Goal: Browse casually: Explore the website without a specific task or goal

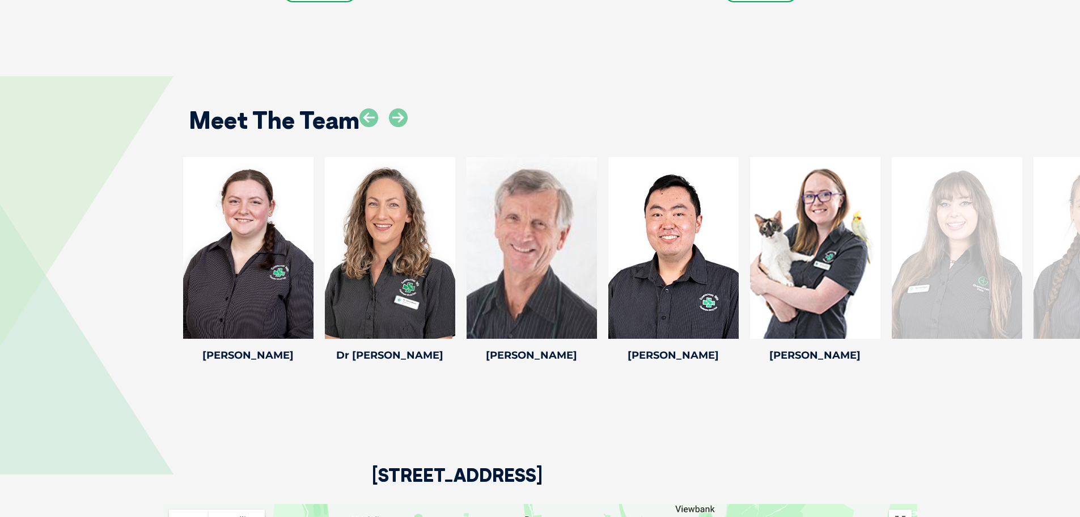
scroll to position [1758, 0]
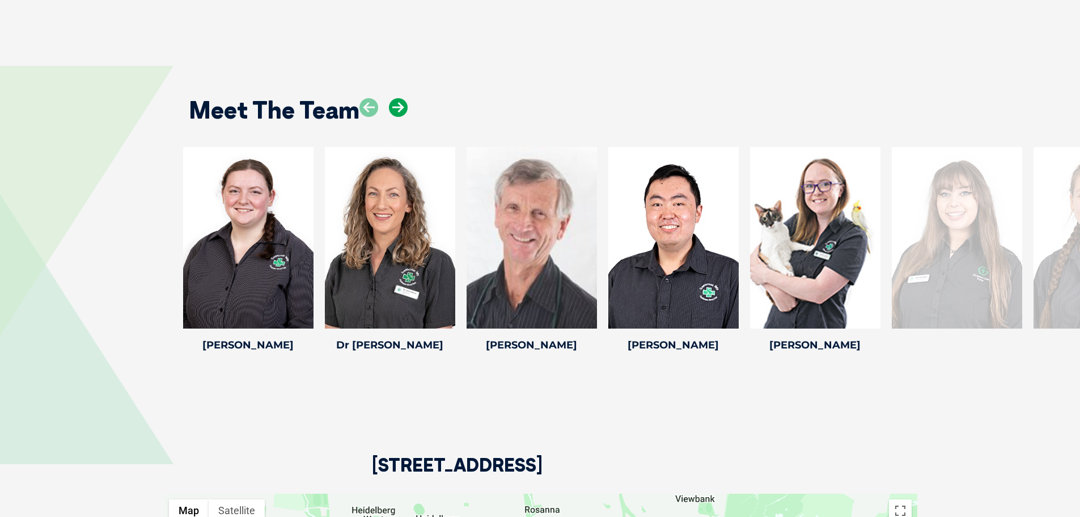
click at [399, 98] on icon at bounding box center [398, 107] width 19 height 19
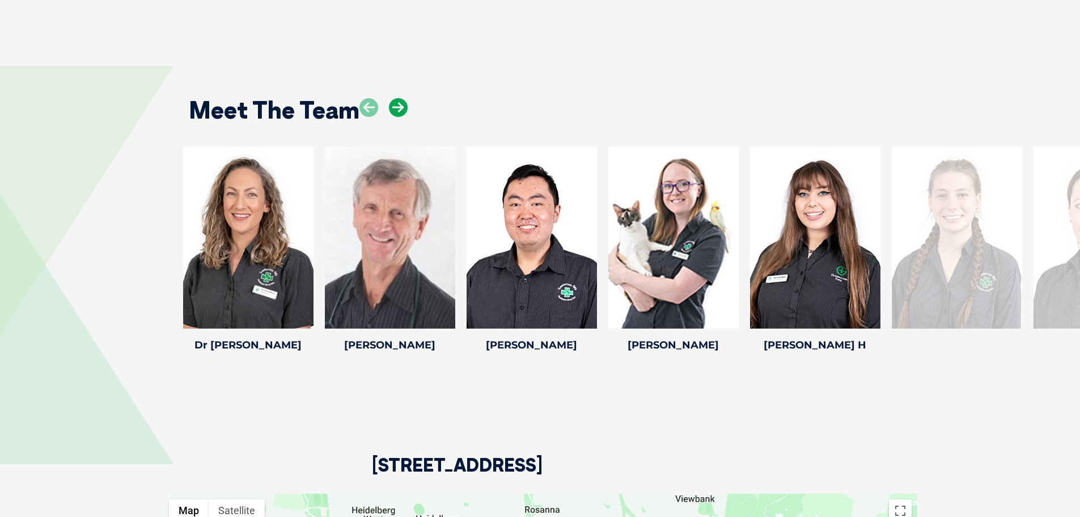
click at [399, 98] on icon at bounding box center [398, 107] width 19 height 19
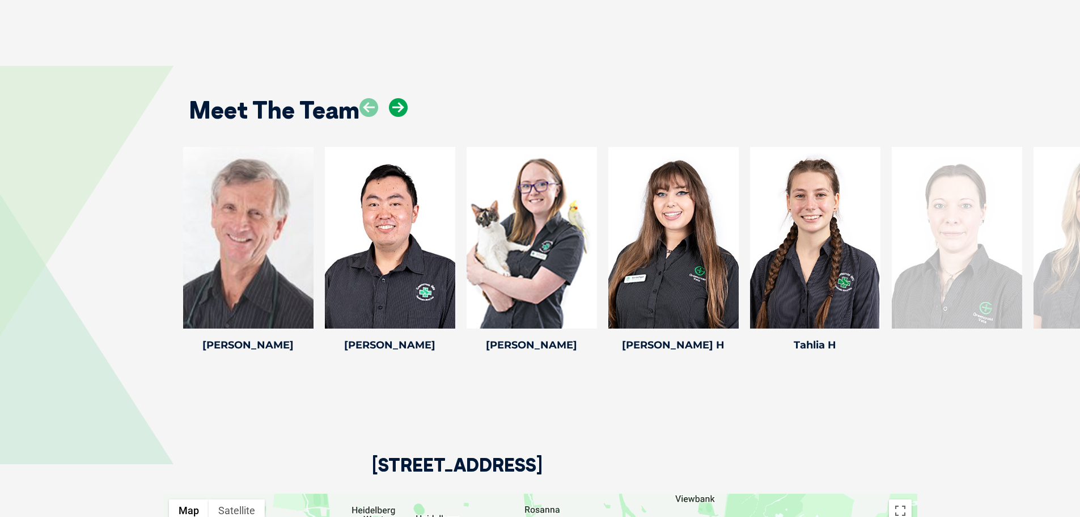
click at [399, 98] on icon at bounding box center [398, 107] width 19 height 19
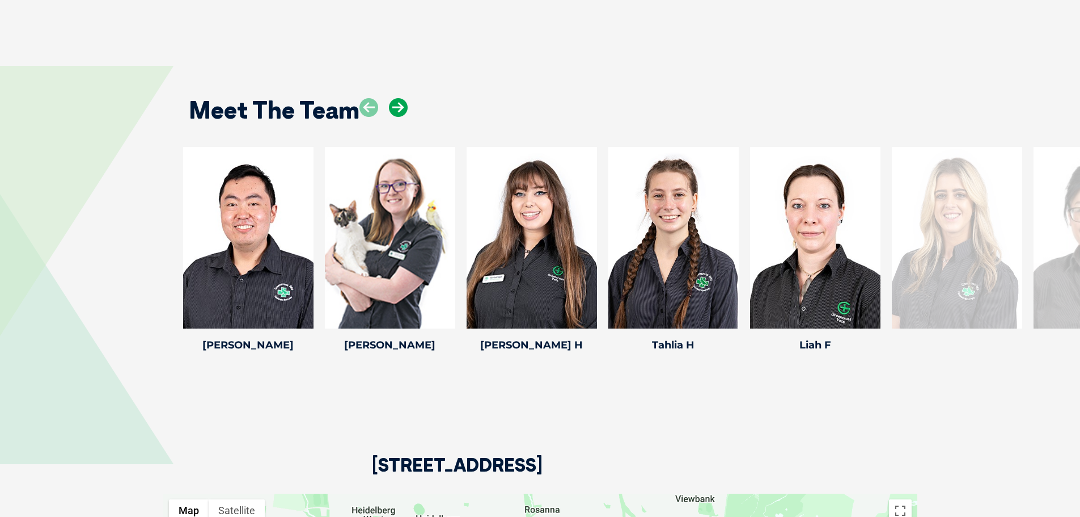
click at [399, 98] on icon at bounding box center [398, 107] width 19 height 19
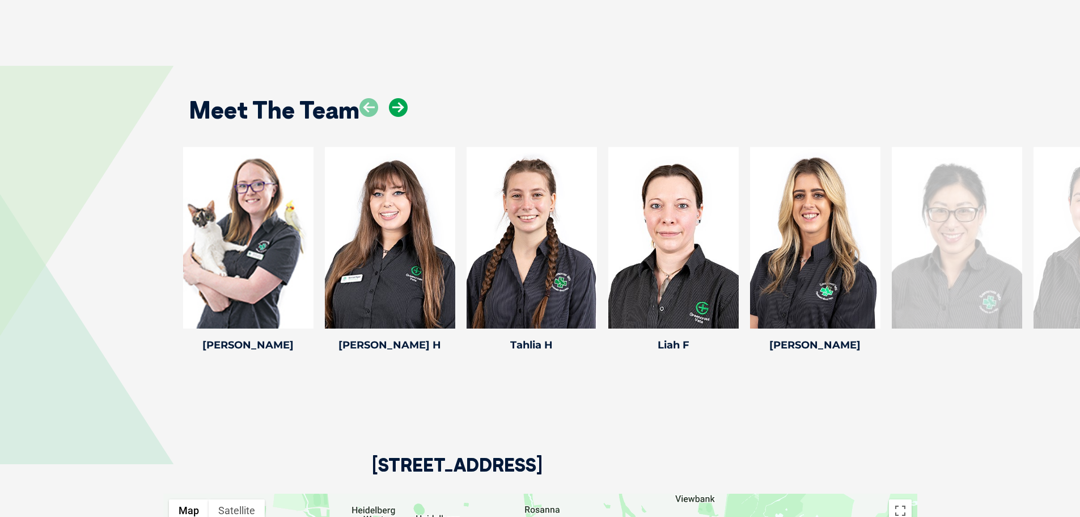
click at [399, 98] on icon at bounding box center [398, 107] width 19 height 19
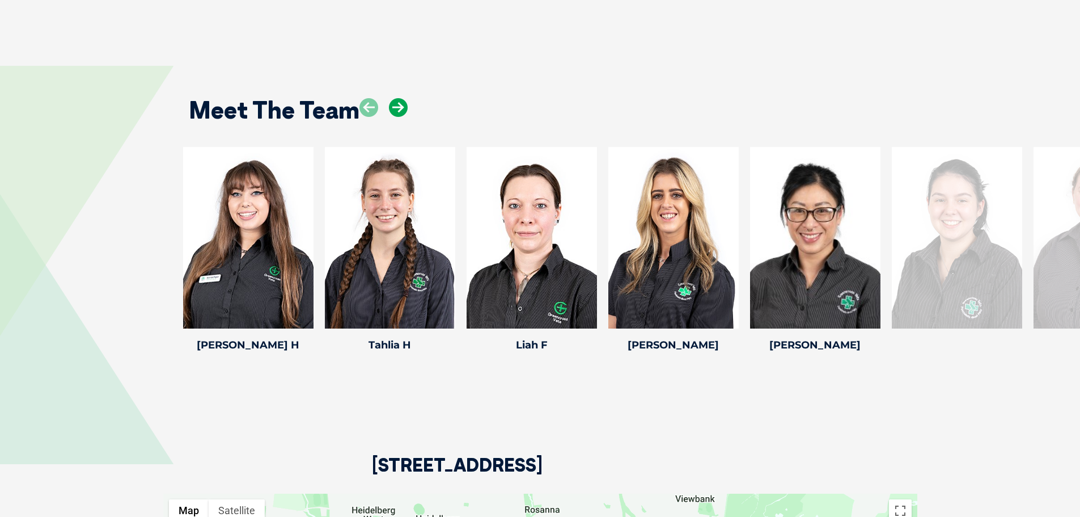
click at [399, 98] on icon at bounding box center [398, 107] width 19 height 19
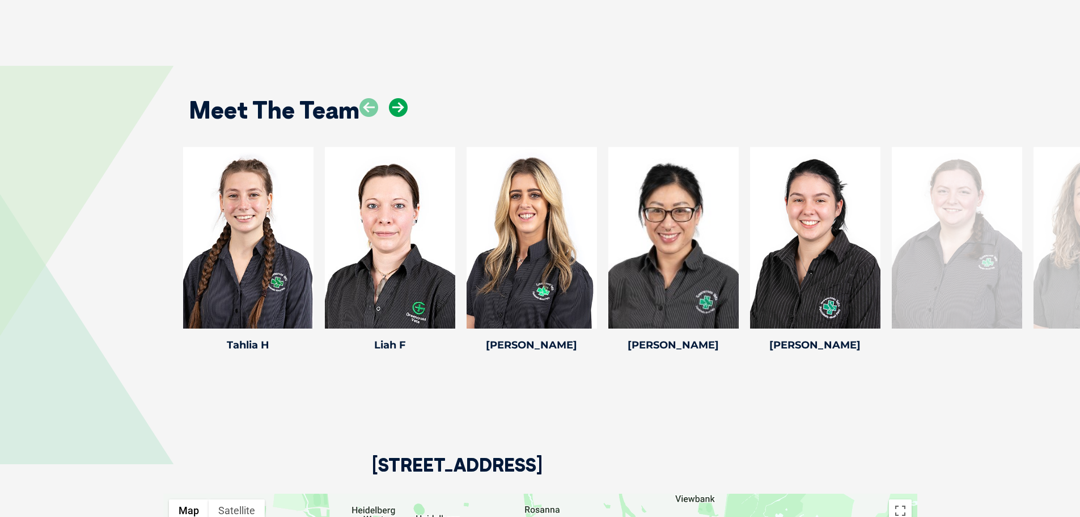
click at [399, 98] on icon at bounding box center [398, 107] width 19 height 19
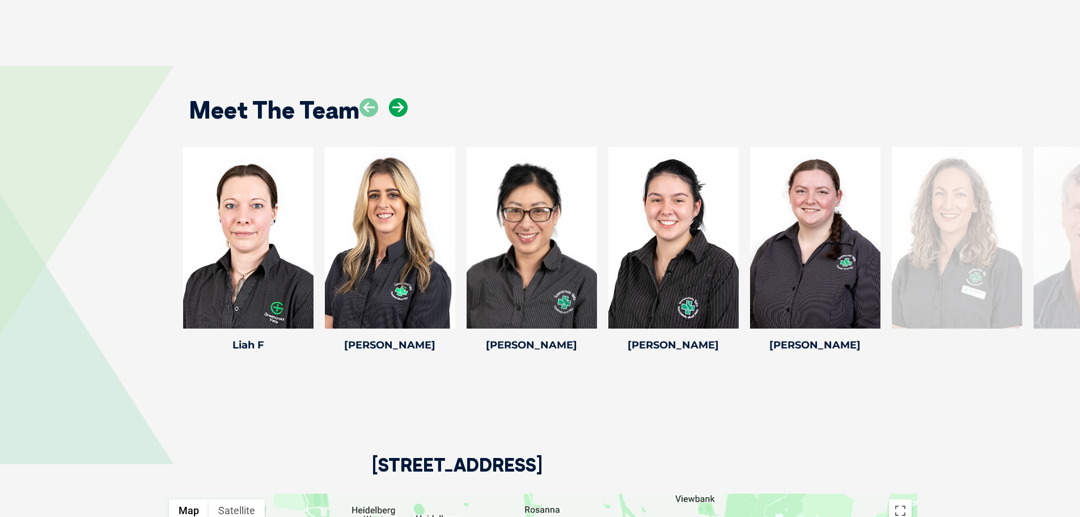
click at [399, 98] on icon at bounding box center [398, 107] width 19 height 19
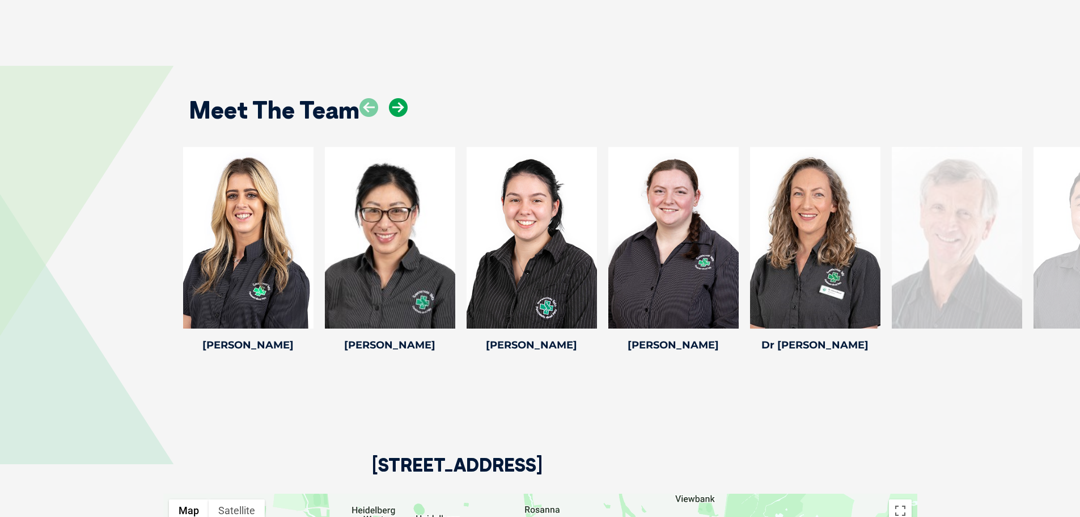
click at [399, 98] on icon at bounding box center [398, 107] width 19 height 19
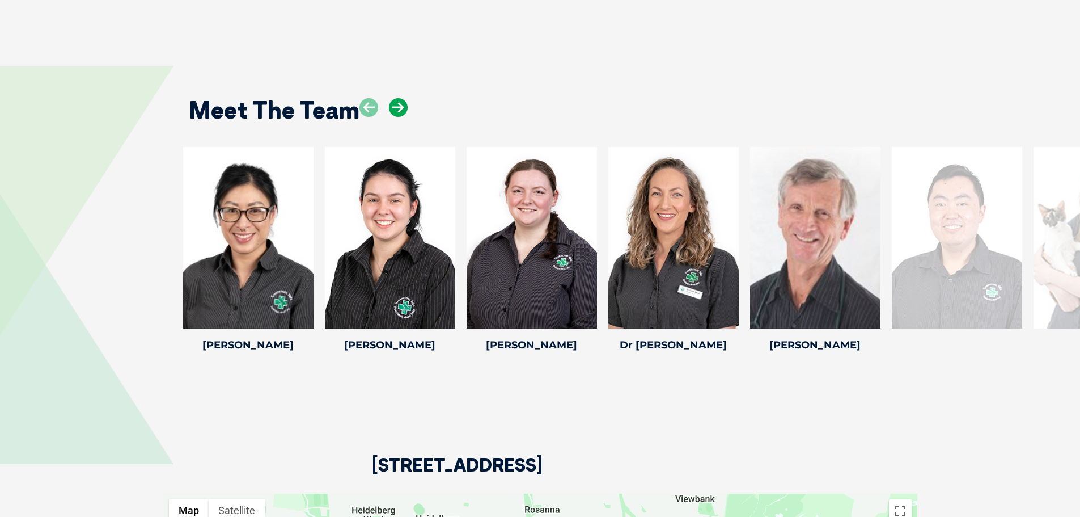
click at [399, 98] on icon at bounding box center [398, 107] width 19 height 19
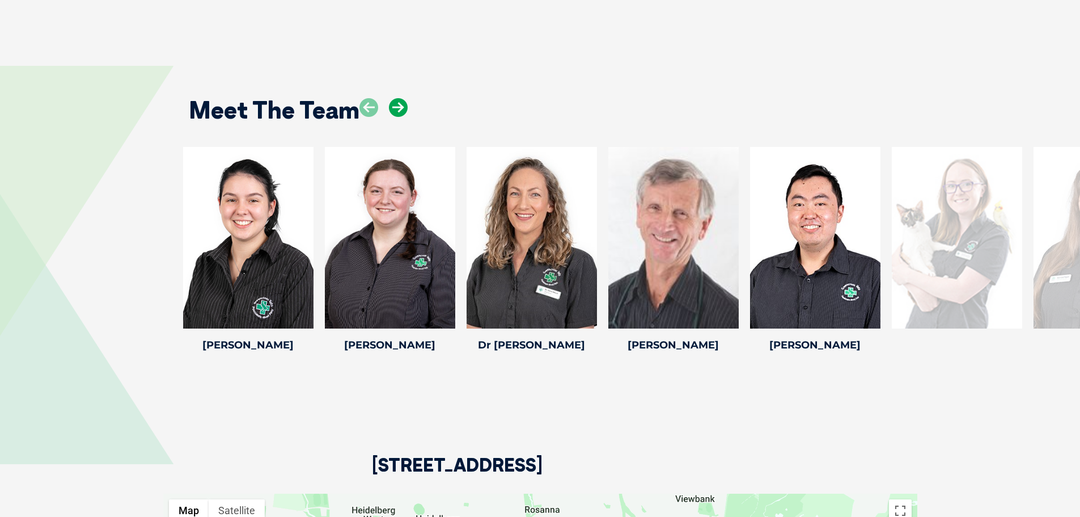
click at [399, 98] on icon at bounding box center [398, 107] width 19 height 19
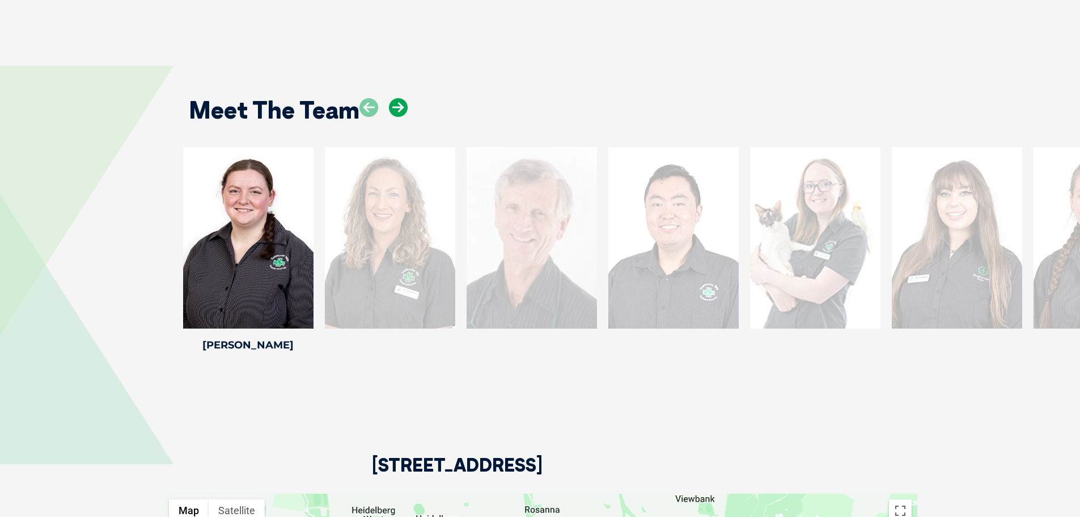
click at [399, 98] on icon at bounding box center [398, 107] width 19 height 19
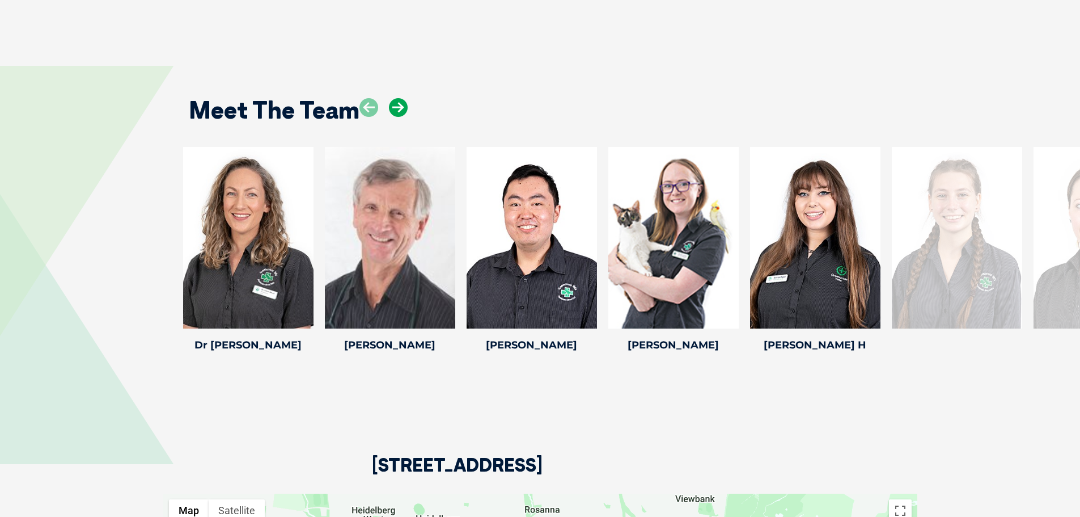
click at [399, 98] on icon at bounding box center [398, 107] width 19 height 19
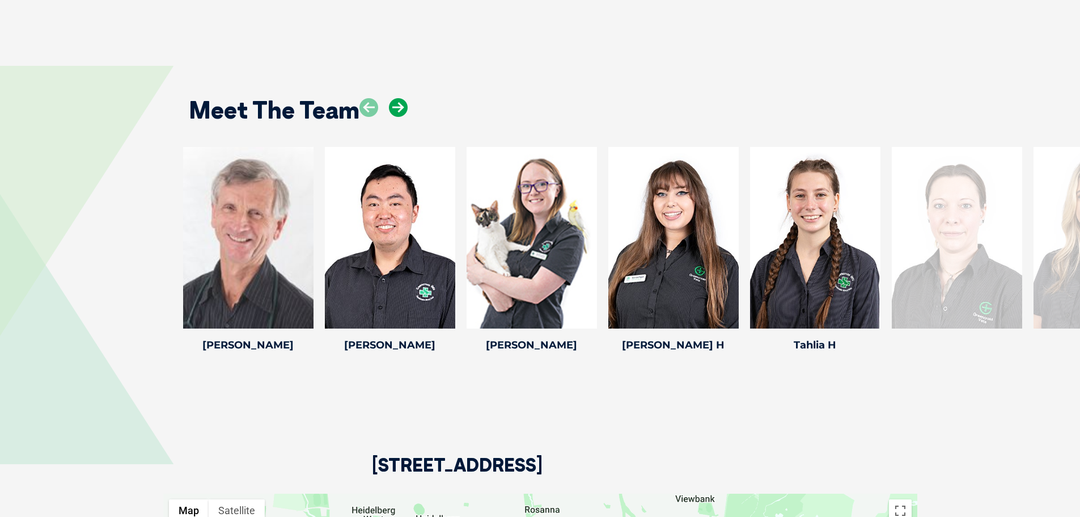
click at [399, 98] on icon at bounding box center [398, 107] width 19 height 19
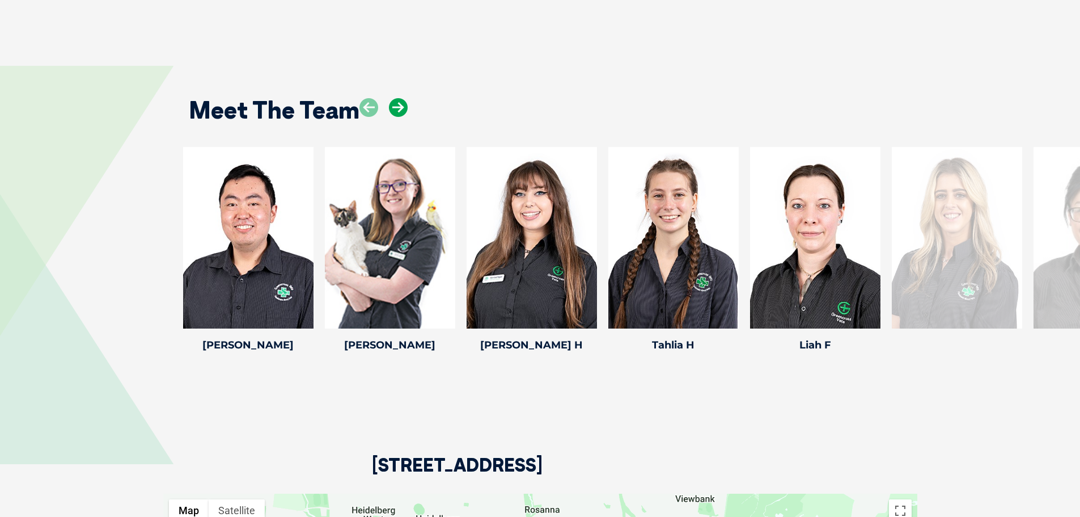
click at [399, 98] on icon at bounding box center [398, 107] width 19 height 19
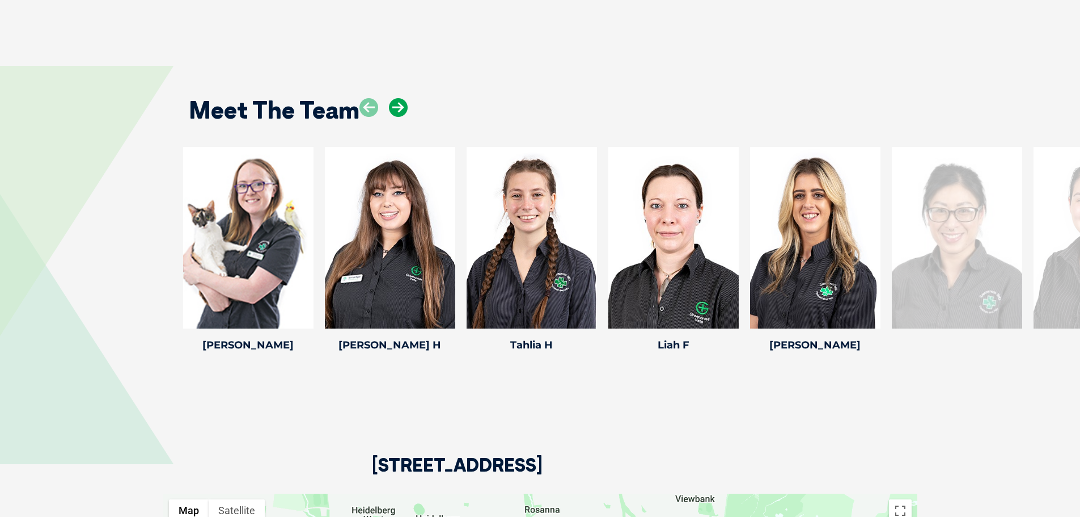
click at [399, 98] on icon at bounding box center [398, 107] width 19 height 19
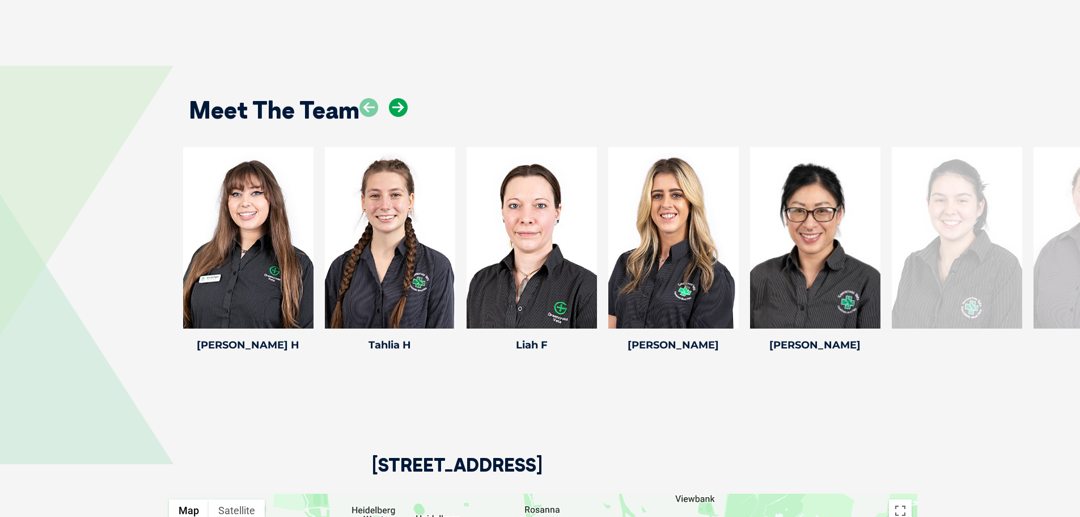
click at [399, 98] on icon at bounding box center [398, 107] width 19 height 19
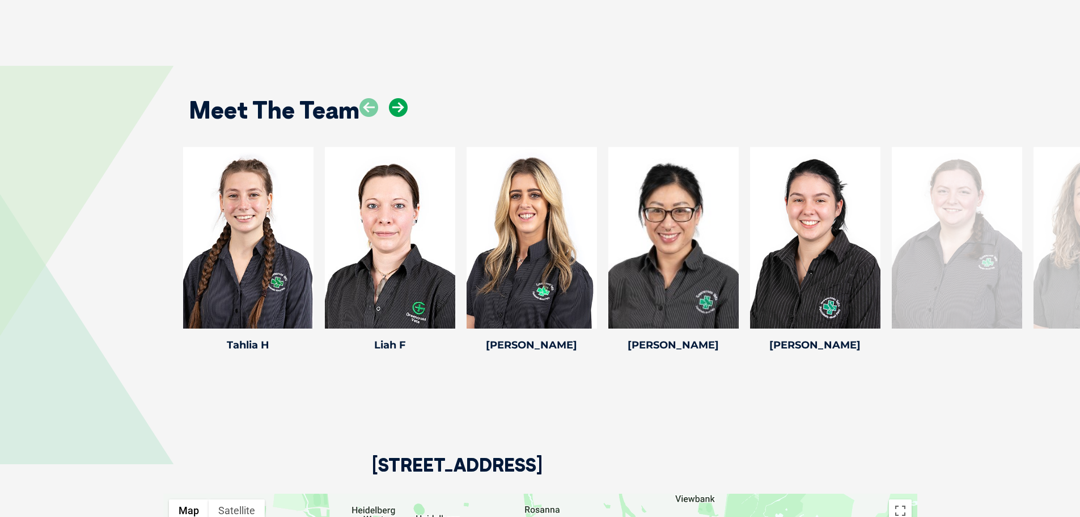
click at [399, 98] on icon at bounding box center [398, 107] width 19 height 19
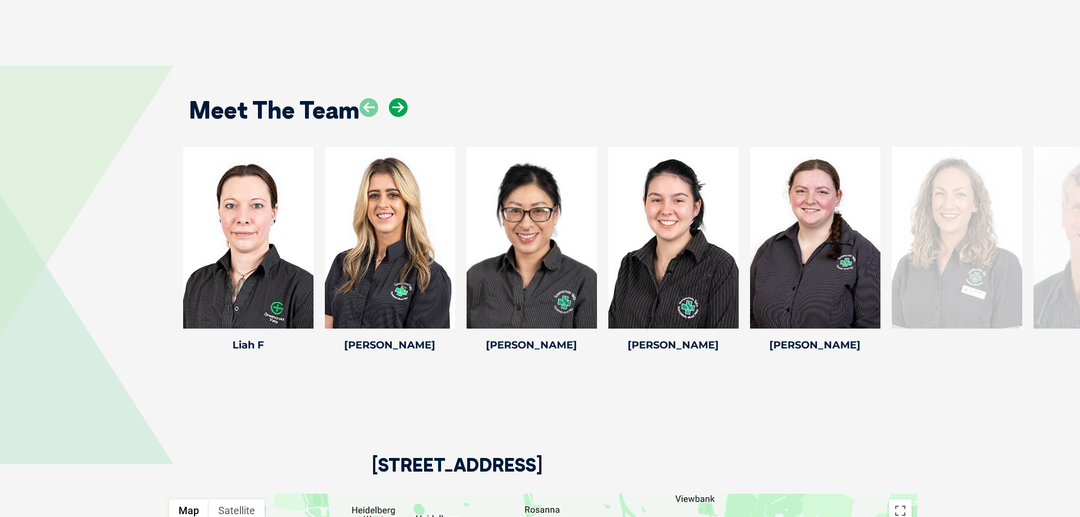
click at [399, 98] on icon at bounding box center [398, 107] width 19 height 19
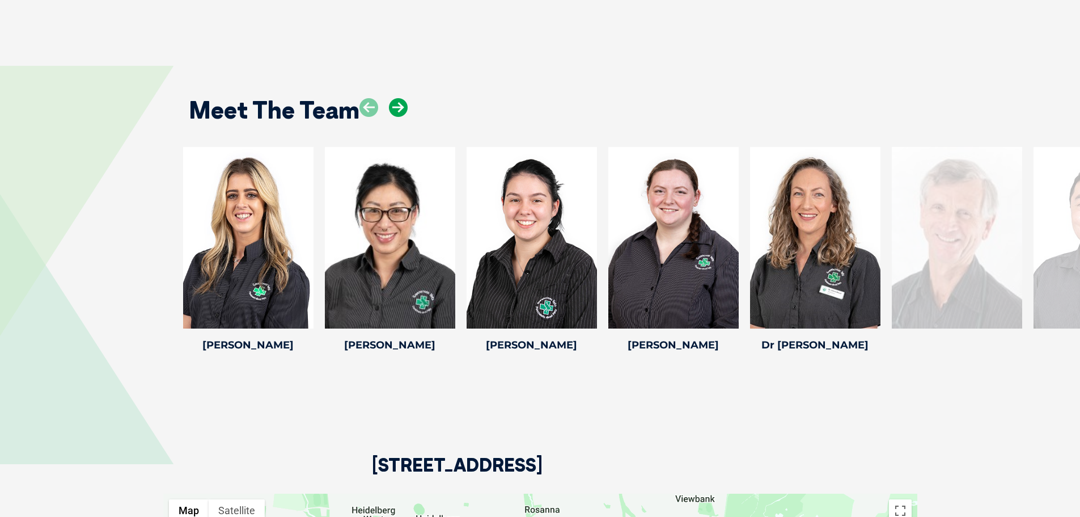
click at [399, 98] on icon at bounding box center [398, 107] width 19 height 19
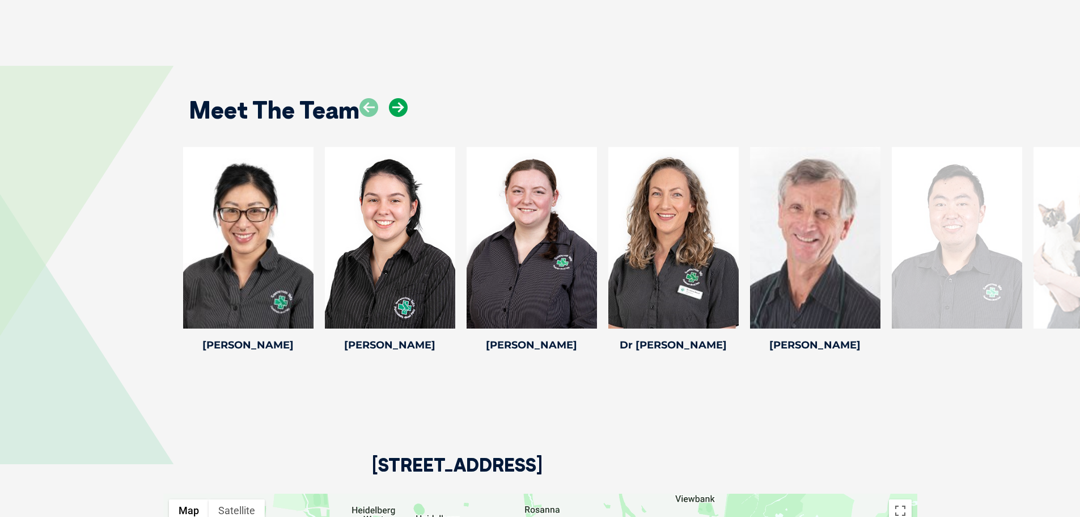
click at [399, 98] on icon at bounding box center [398, 107] width 19 height 19
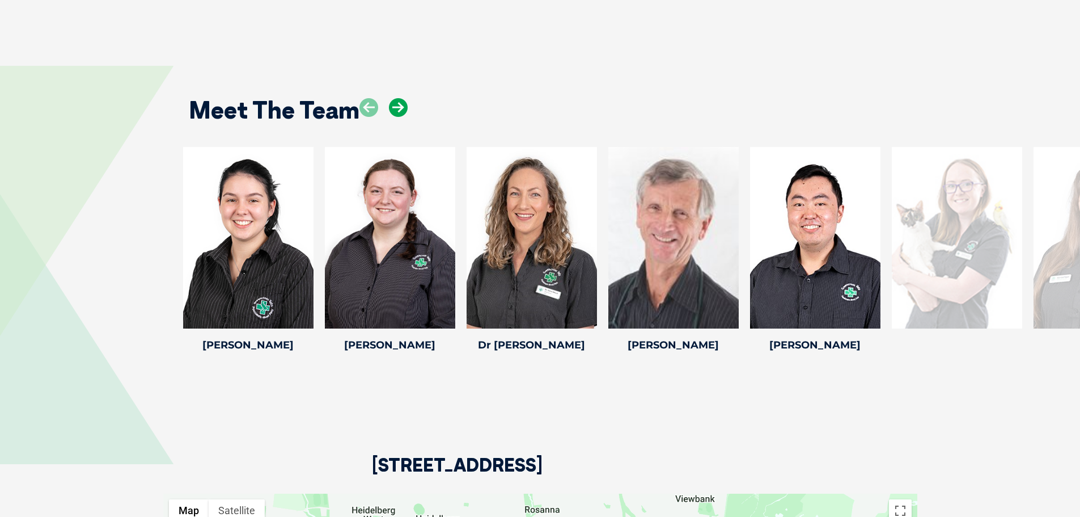
click at [399, 98] on icon at bounding box center [398, 107] width 19 height 19
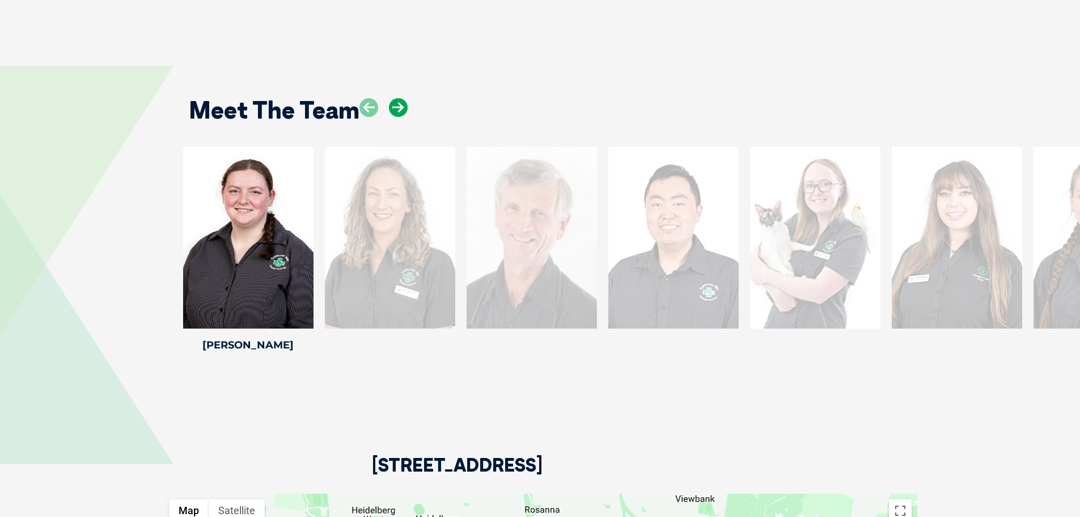
click at [399, 98] on icon at bounding box center [398, 107] width 19 height 19
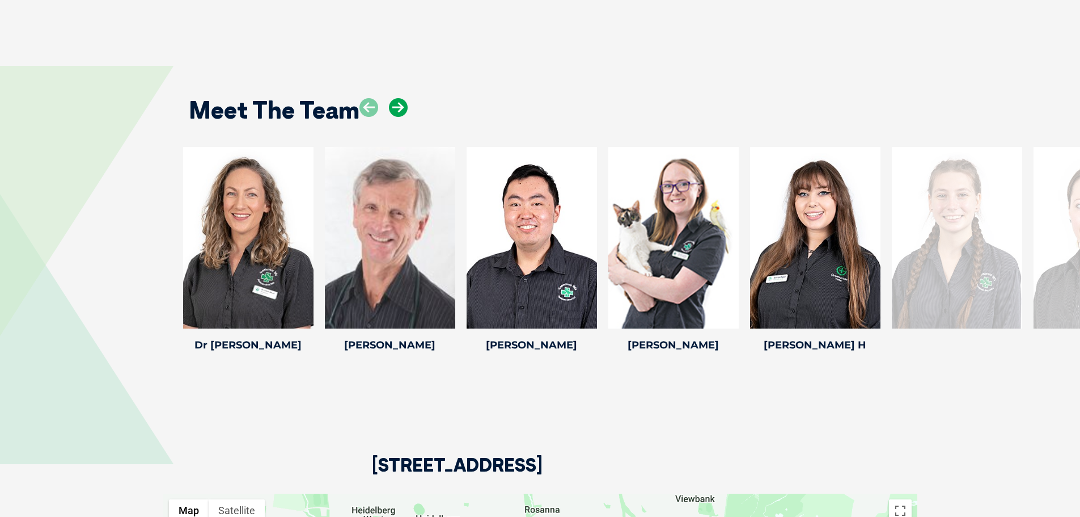
click at [399, 98] on icon at bounding box center [398, 107] width 19 height 19
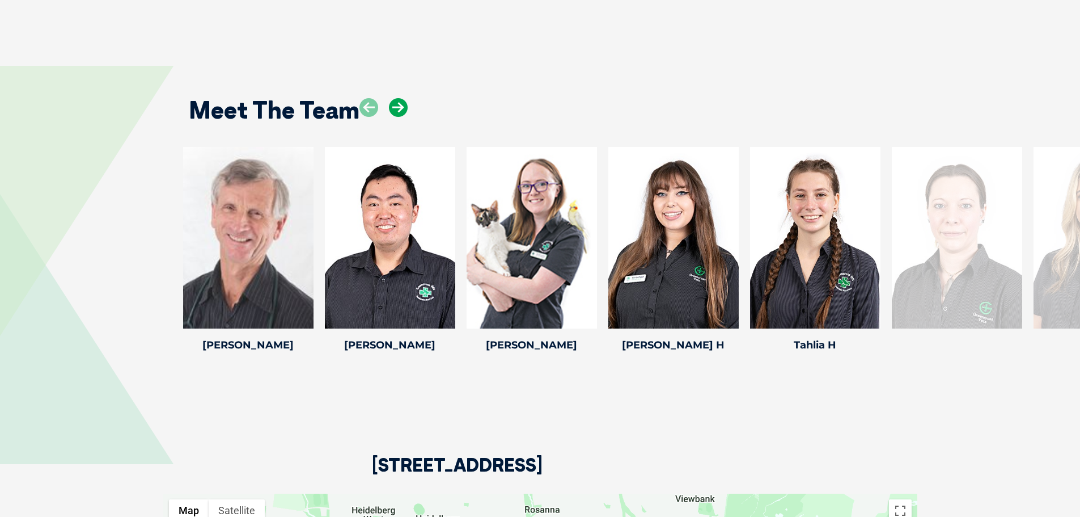
click at [399, 98] on icon at bounding box center [398, 107] width 19 height 19
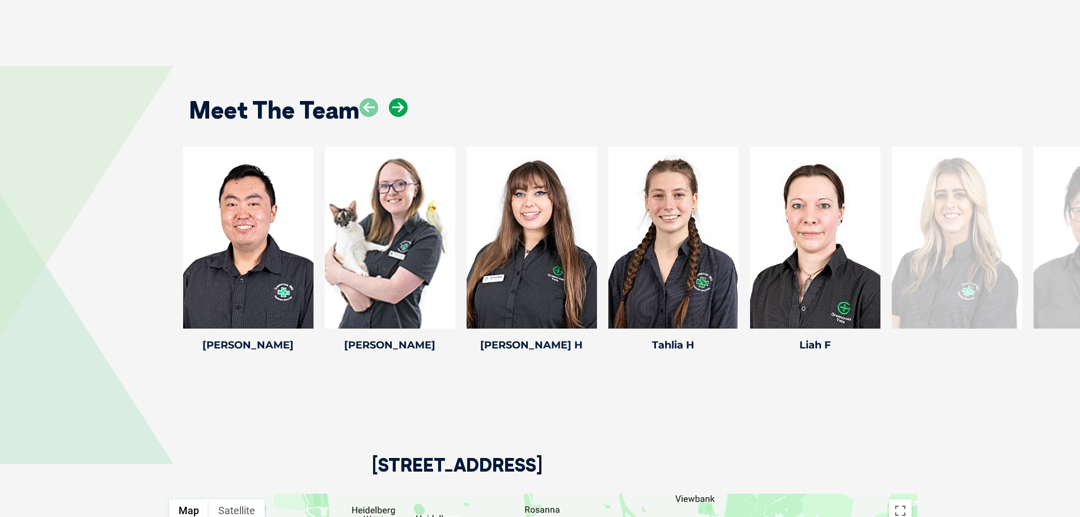
click at [399, 98] on icon at bounding box center [398, 107] width 19 height 19
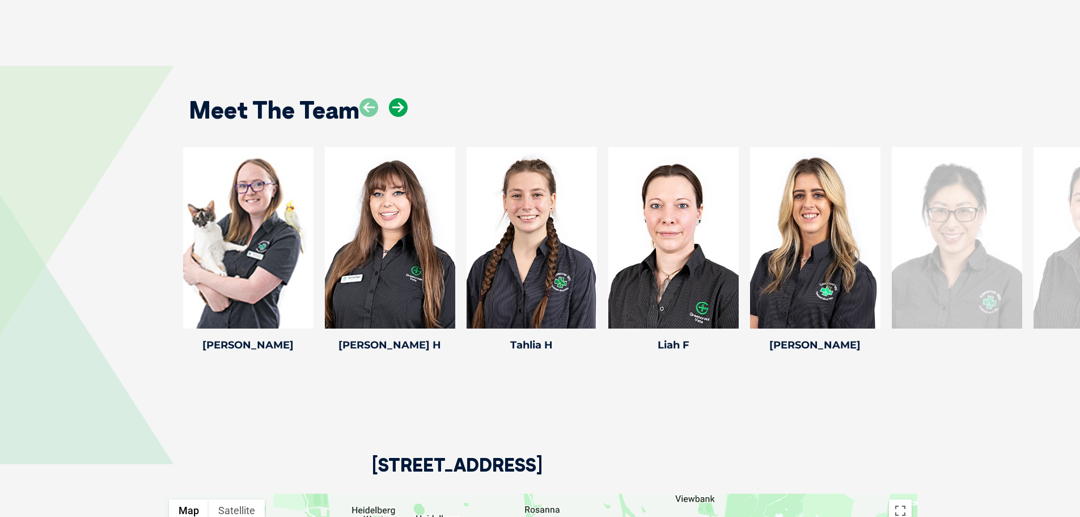
click at [399, 98] on icon at bounding box center [398, 107] width 19 height 19
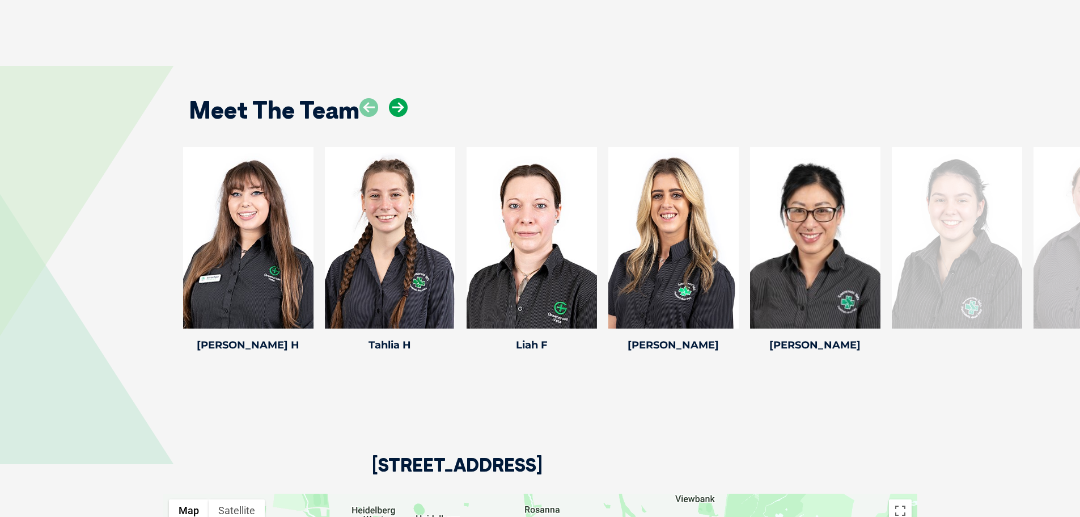
click at [399, 98] on icon at bounding box center [398, 107] width 19 height 19
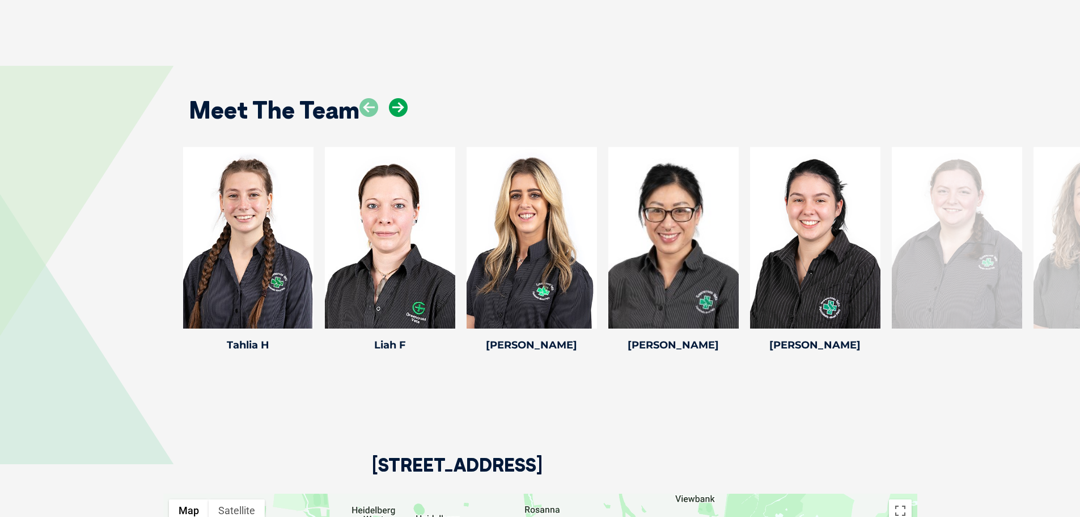
click at [399, 98] on icon at bounding box center [398, 107] width 19 height 19
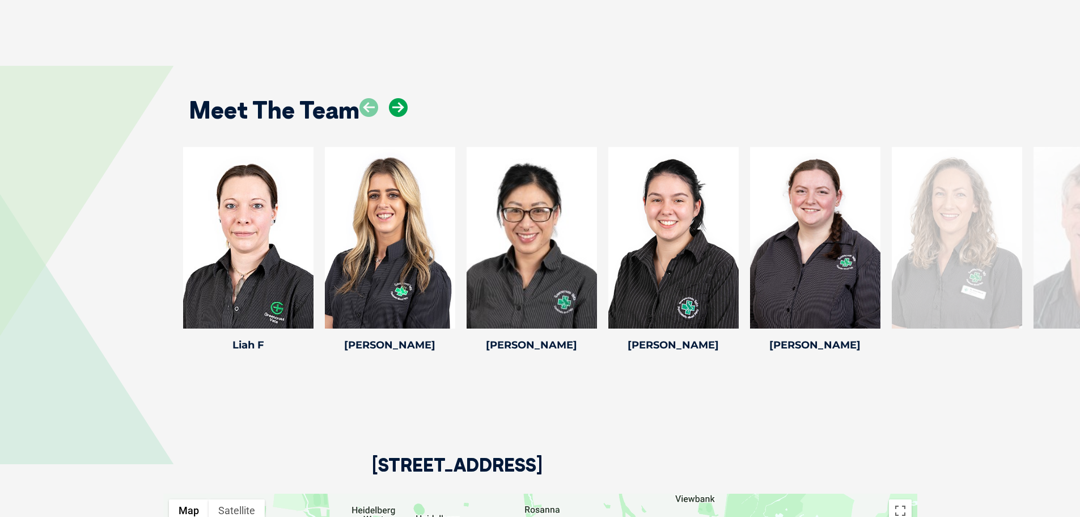
click at [399, 98] on icon at bounding box center [398, 107] width 19 height 19
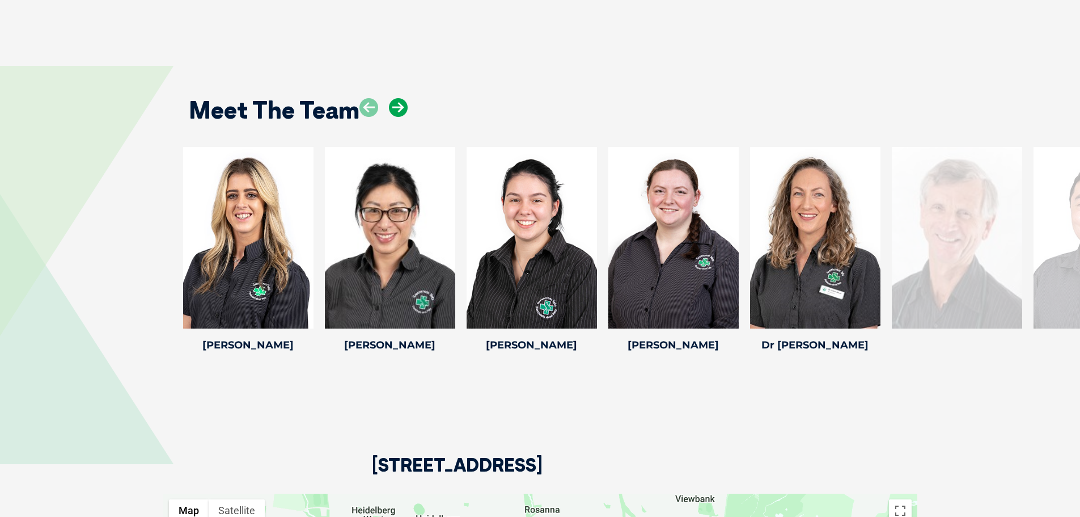
click at [399, 98] on icon at bounding box center [398, 107] width 19 height 19
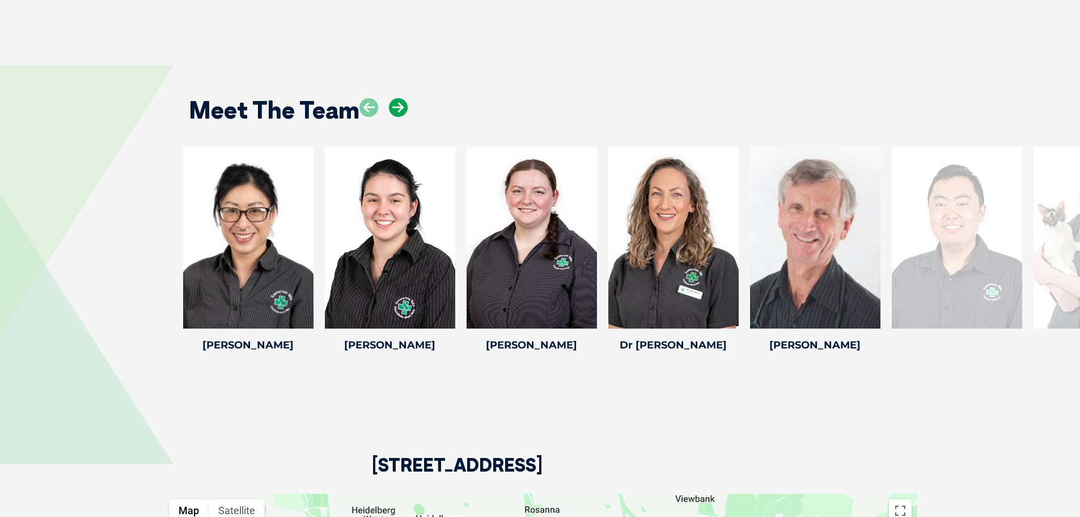
click at [399, 98] on icon at bounding box center [398, 107] width 19 height 19
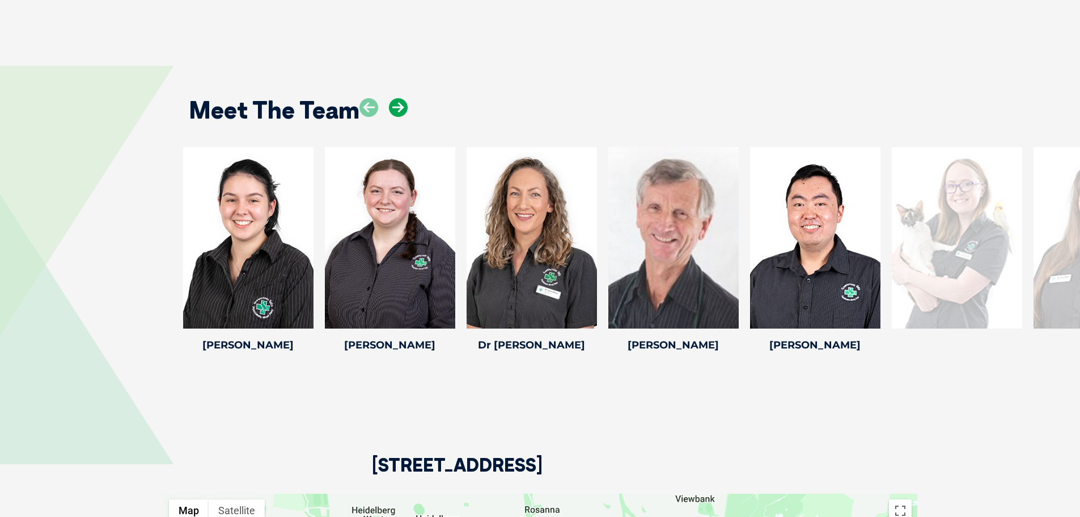
click at [399, 98] on icon at bounding box center [398, 107] width 19 height 19
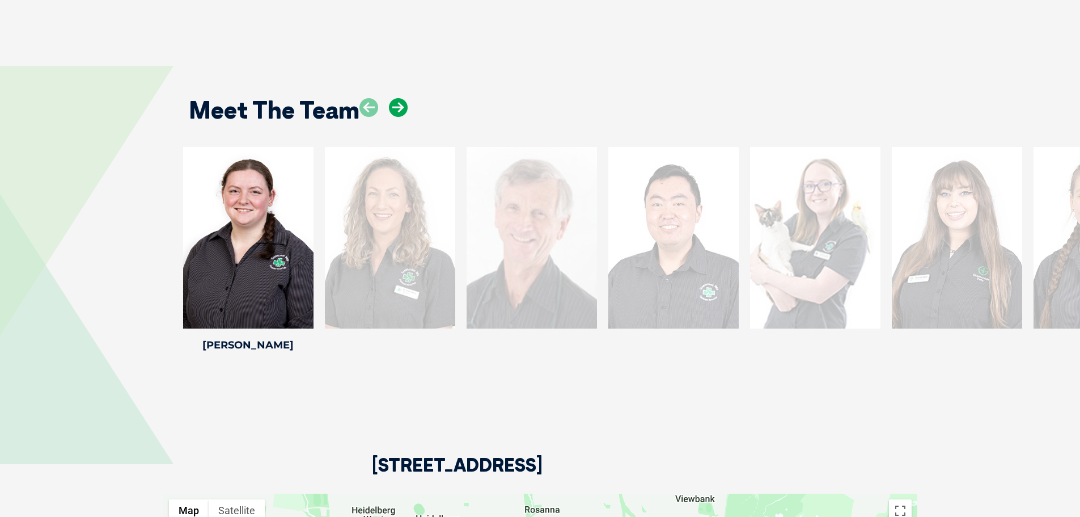
click at [399, 98] on icon at bounding box center [398, 107] width 19 height 19
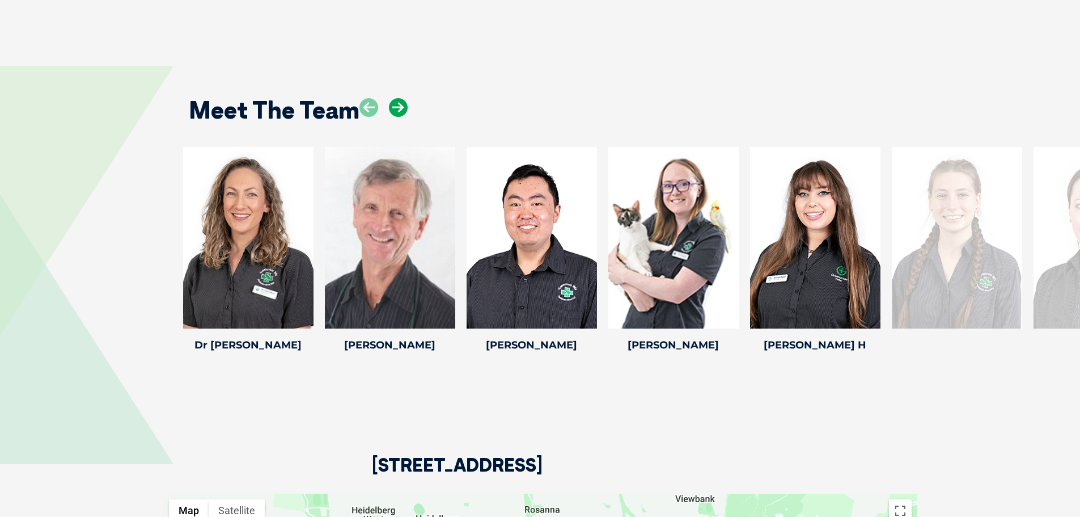
click at [399, 98] on icon at bounding box center [398, 107] width 19 height 19
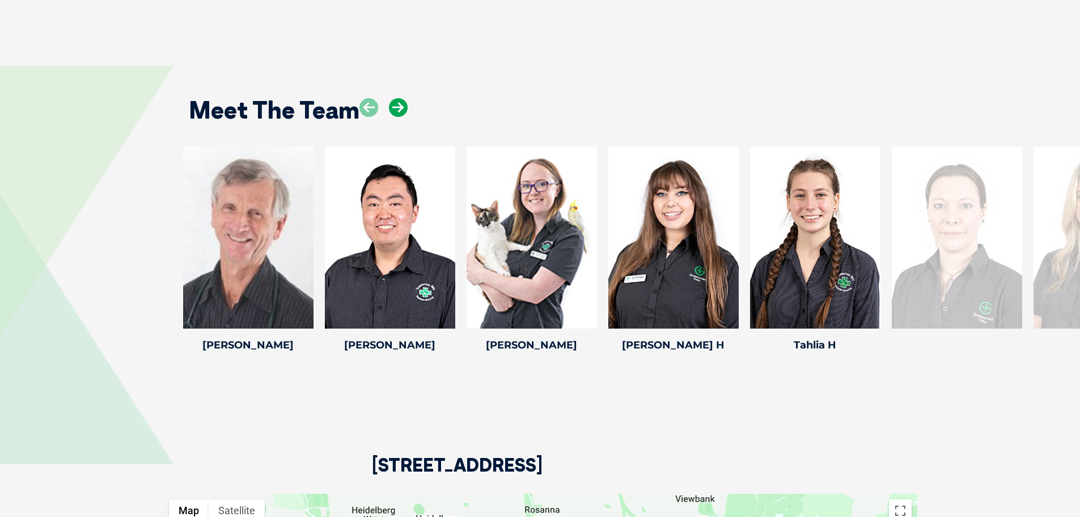
click at [399, 98] on icon at bounding box center [398, 107] width 19 height 19
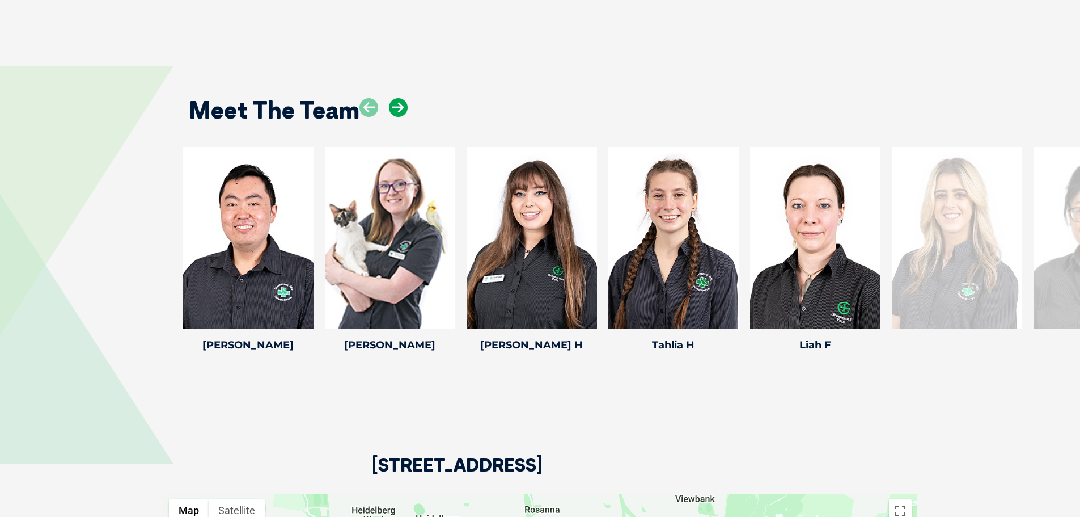
click at [399, 98] on icon at bounding box center [398, 107] width 19 height 19
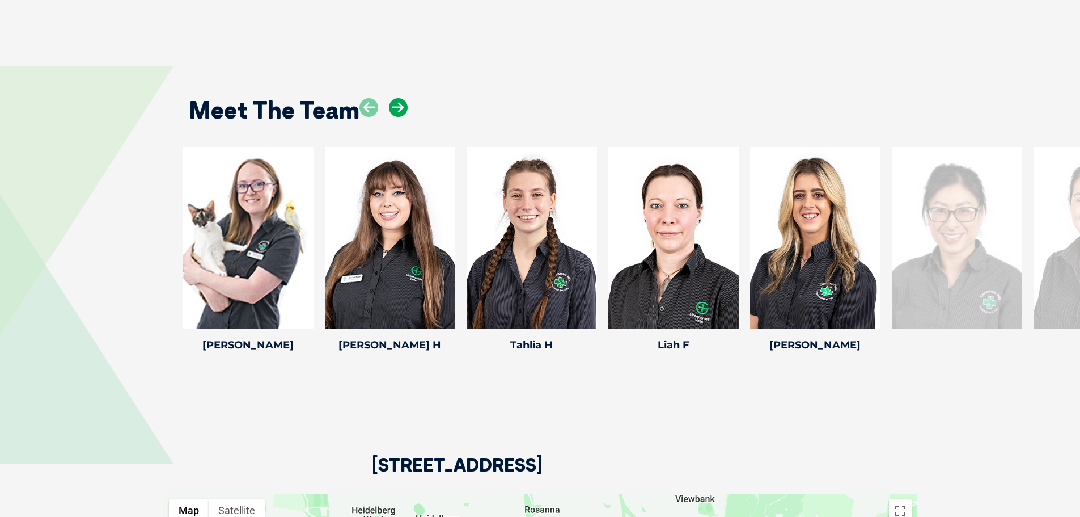
click at [399, 98] on icon at bounding box center [398, 107] width 19 height 19
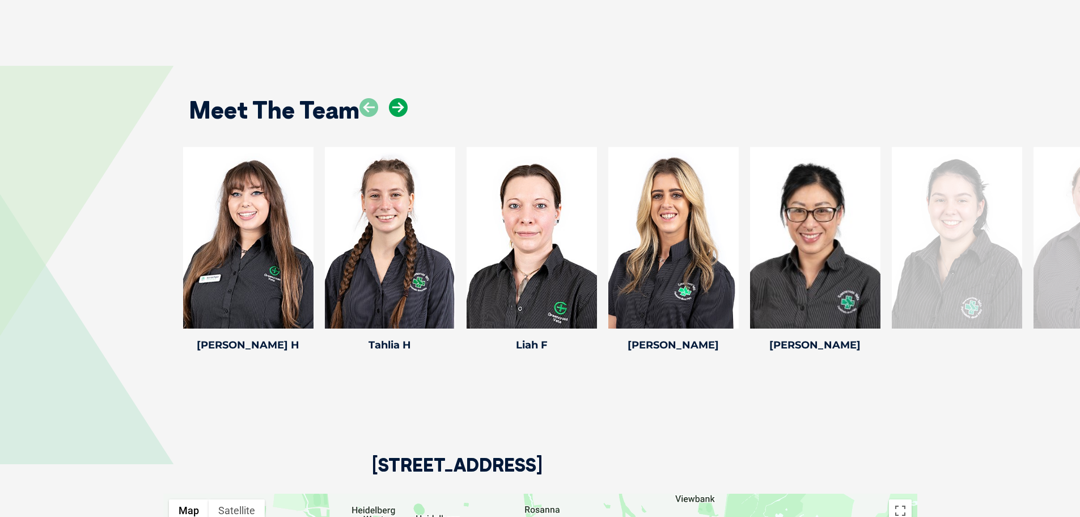
click at [399, 98] on icon at bounding box center [398, 107] width 19 height 19
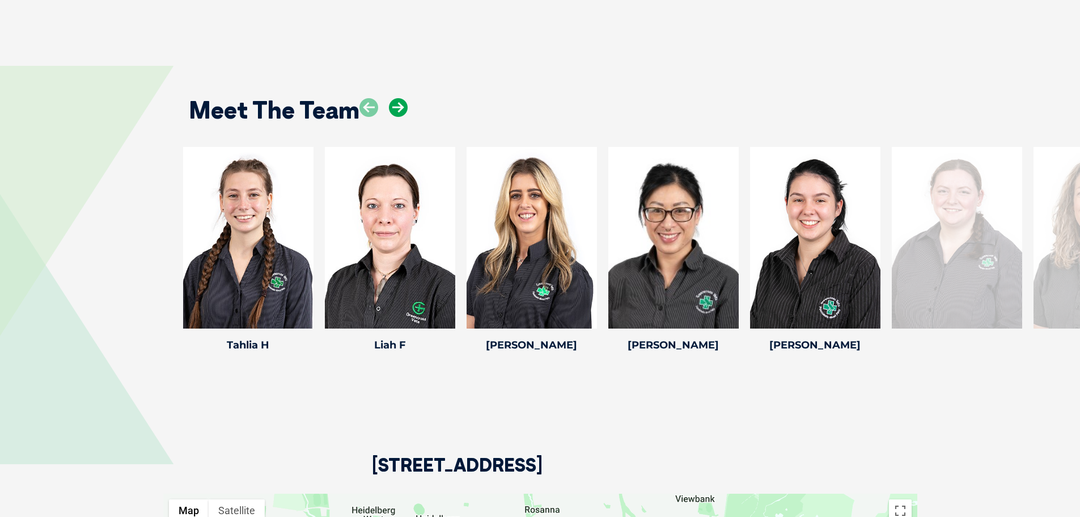
click at [399, 98] on icon at bounding box center [398, 107] width 19 height 19
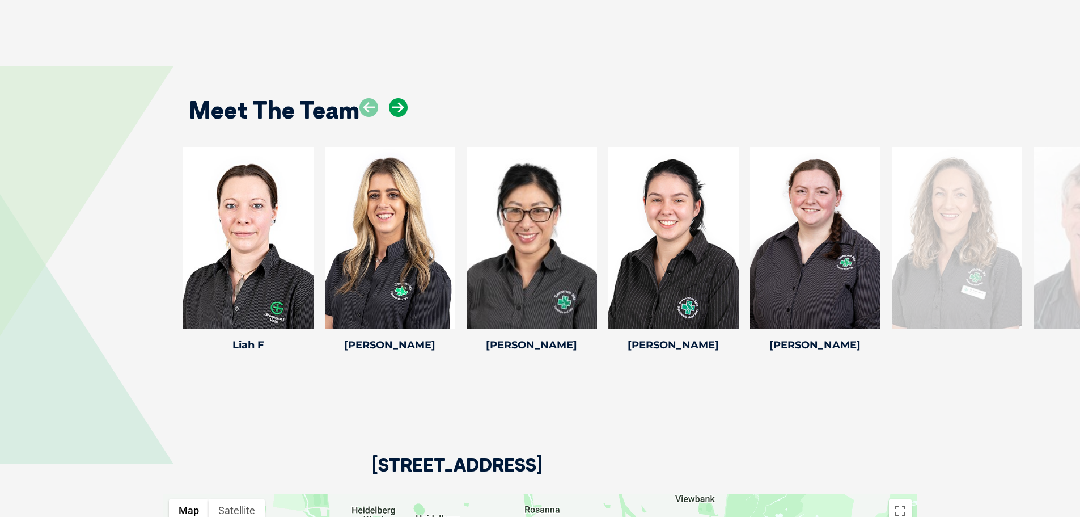
click at [399, 98] on icon at bounding box center [398, 107] width 19 height 19
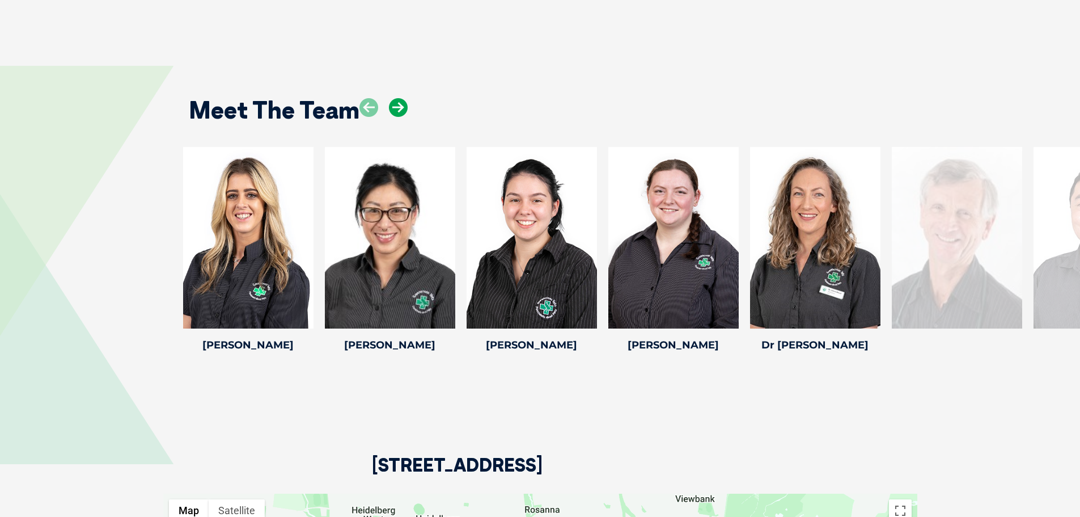
click at [399, 98] on icon at bounding box center [398, 107] width 19 height 19
